Goal: Task Accomplishment & Management: Manage account settings

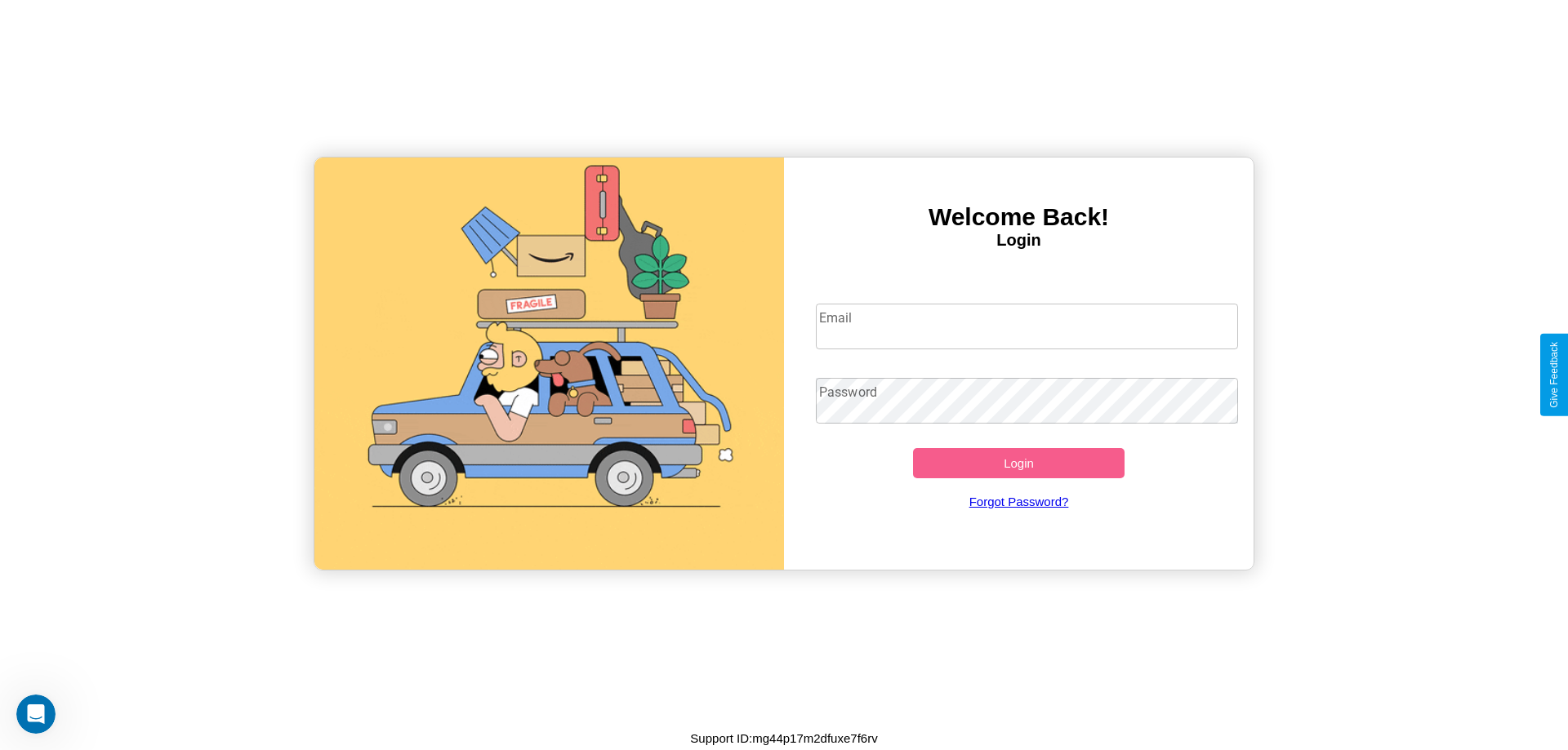
click at [1027, 326] on input "Email" at bounding box center [1027, 327] width 423 height 46
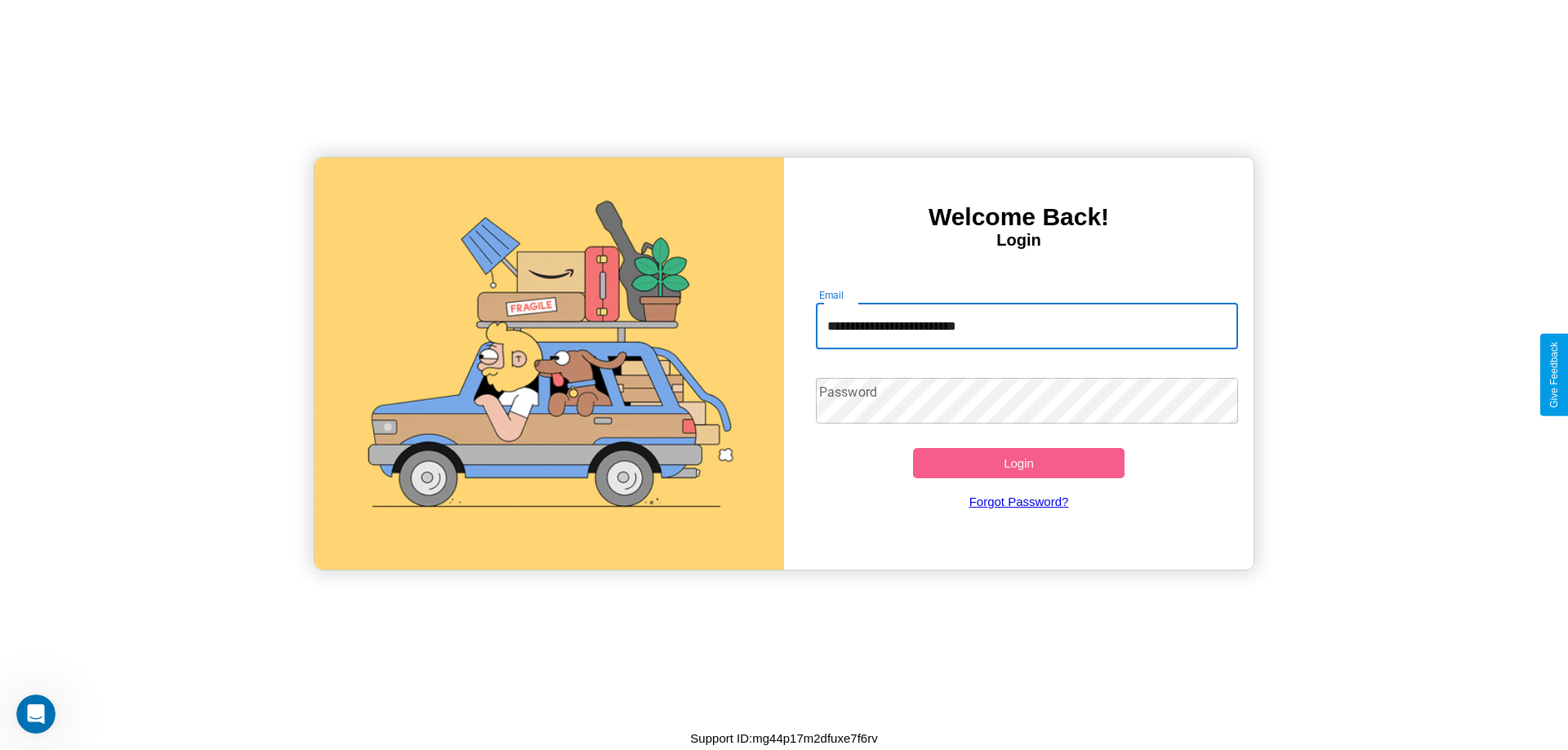
type input "**********"
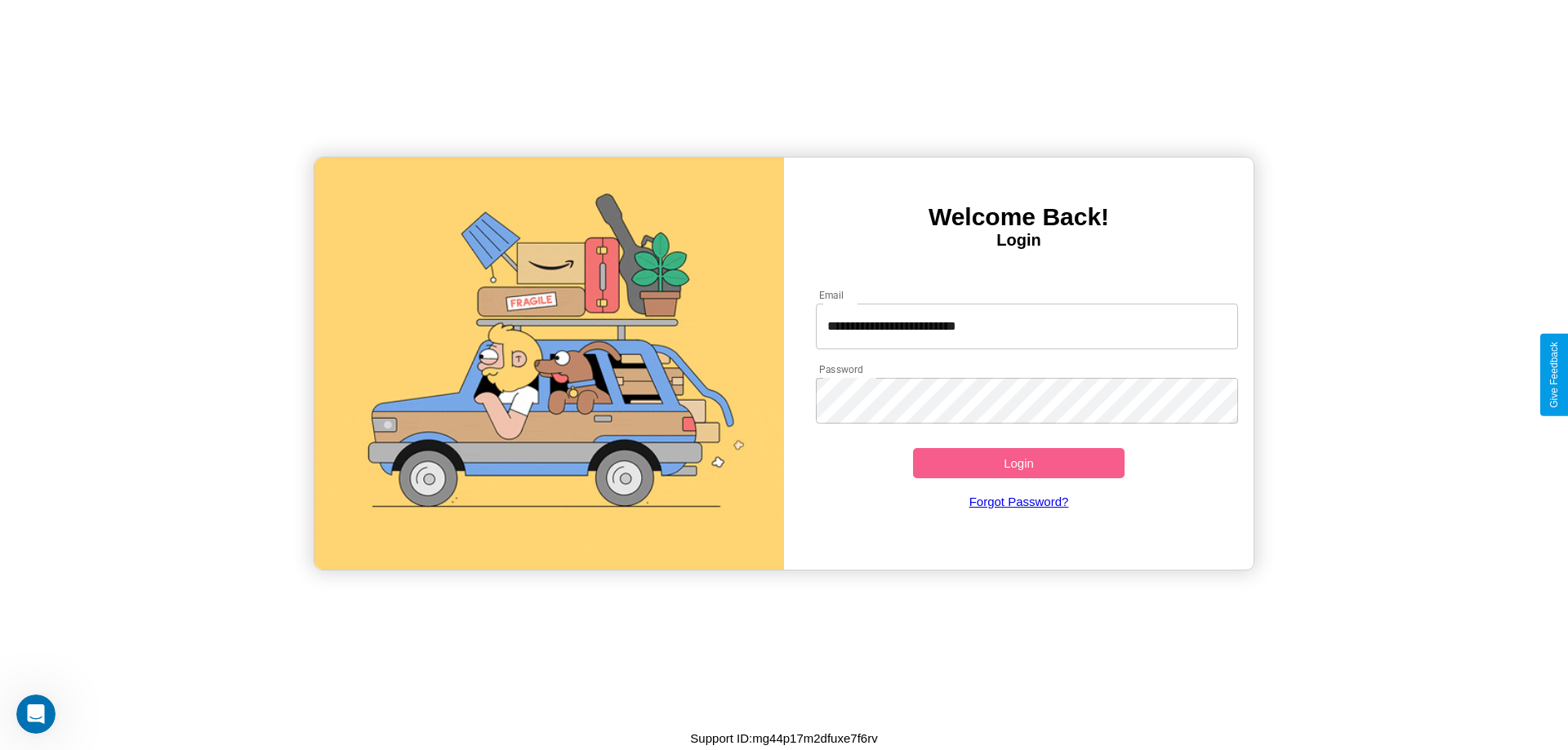
click at [1018, 463] on button "Login" at bounding box center [1018, 463] width 212 height 30
